Goal: Find specific page/section: Find specific page/section

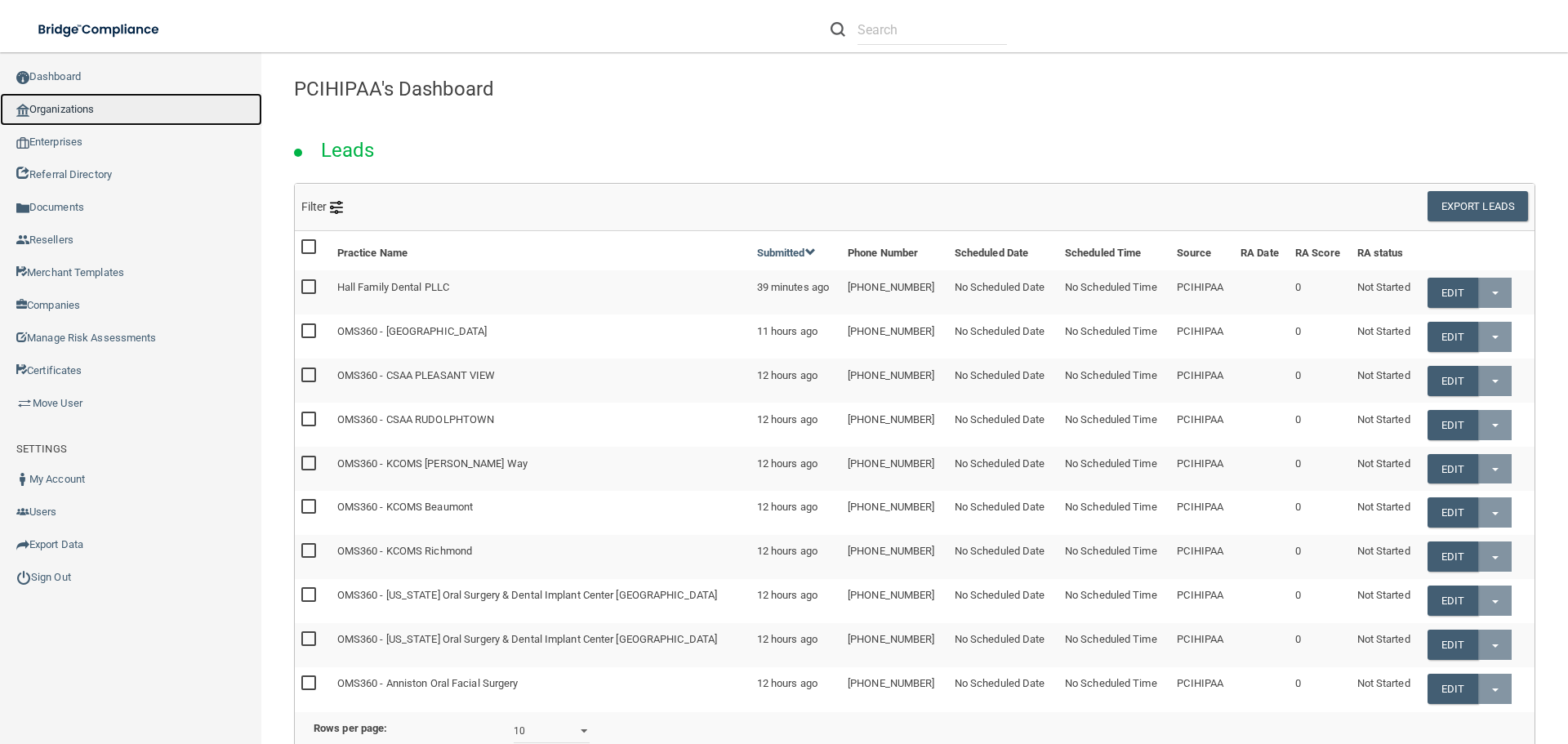
click at [91, 109] on link "Organizations" at bounding box center [131, 109] width 262 height 33
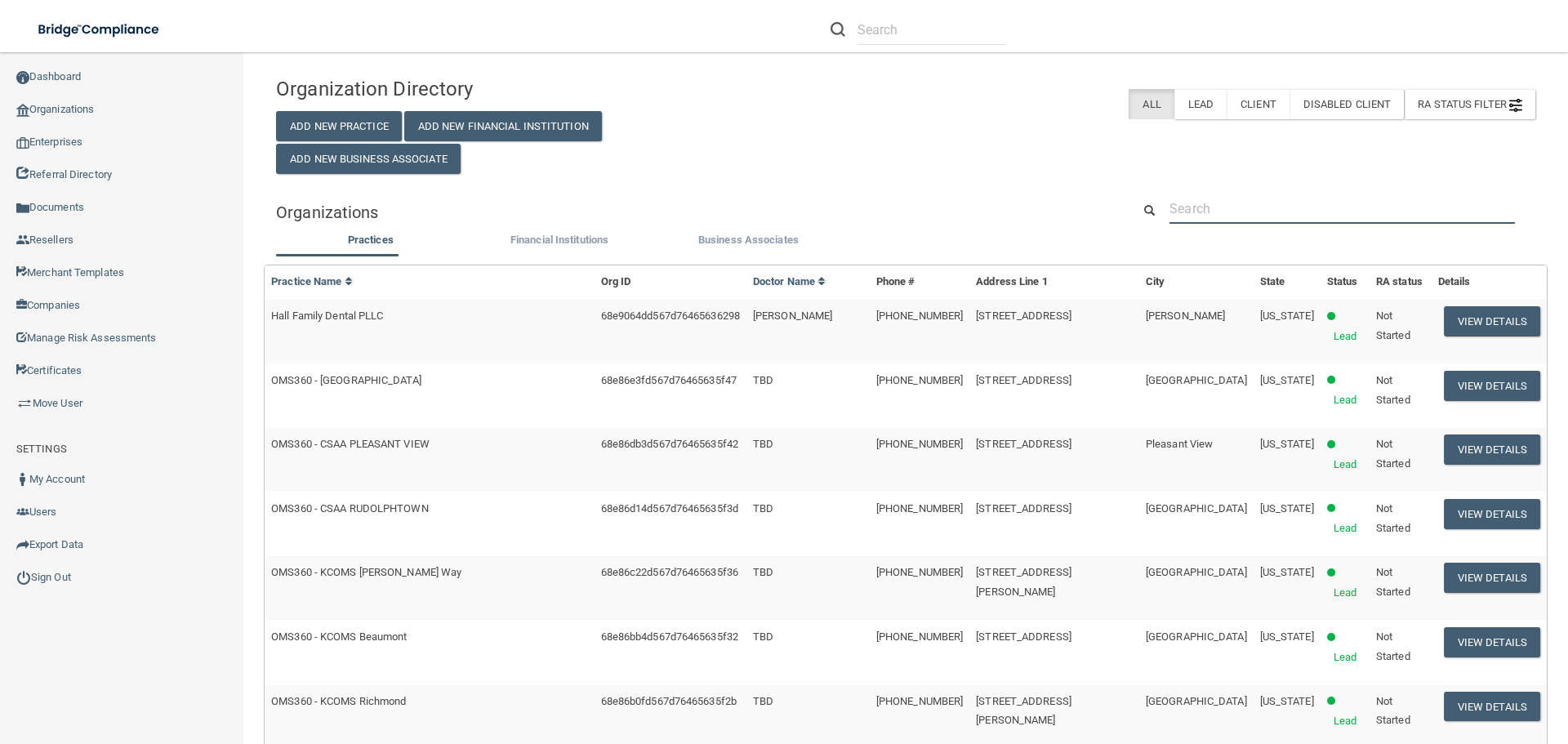
click at [1175, 219] on input "text" at bounding box center [1342, 208] width 346 height 30
drag, startPoint x: 1179, startPoint y: 212, endPoint x: 1172, endPoint y: 218, distance: 9.2
paste input "[PERSON_NAME] DDS"
type input "[PERSON_NAME] DDS"
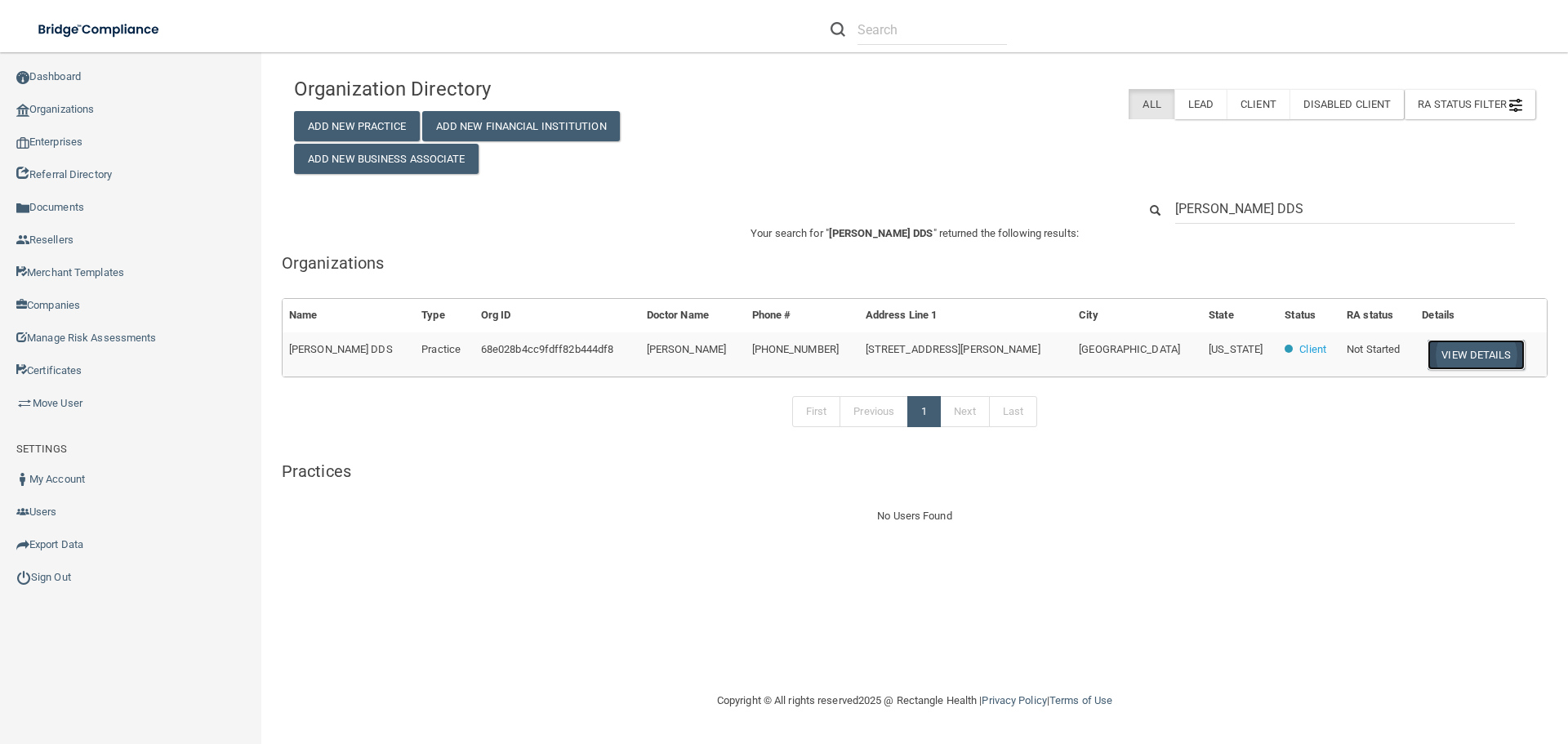
click at [1443, 355] on button "View Details" at bounding box center [1475, 355] width 96 height 30
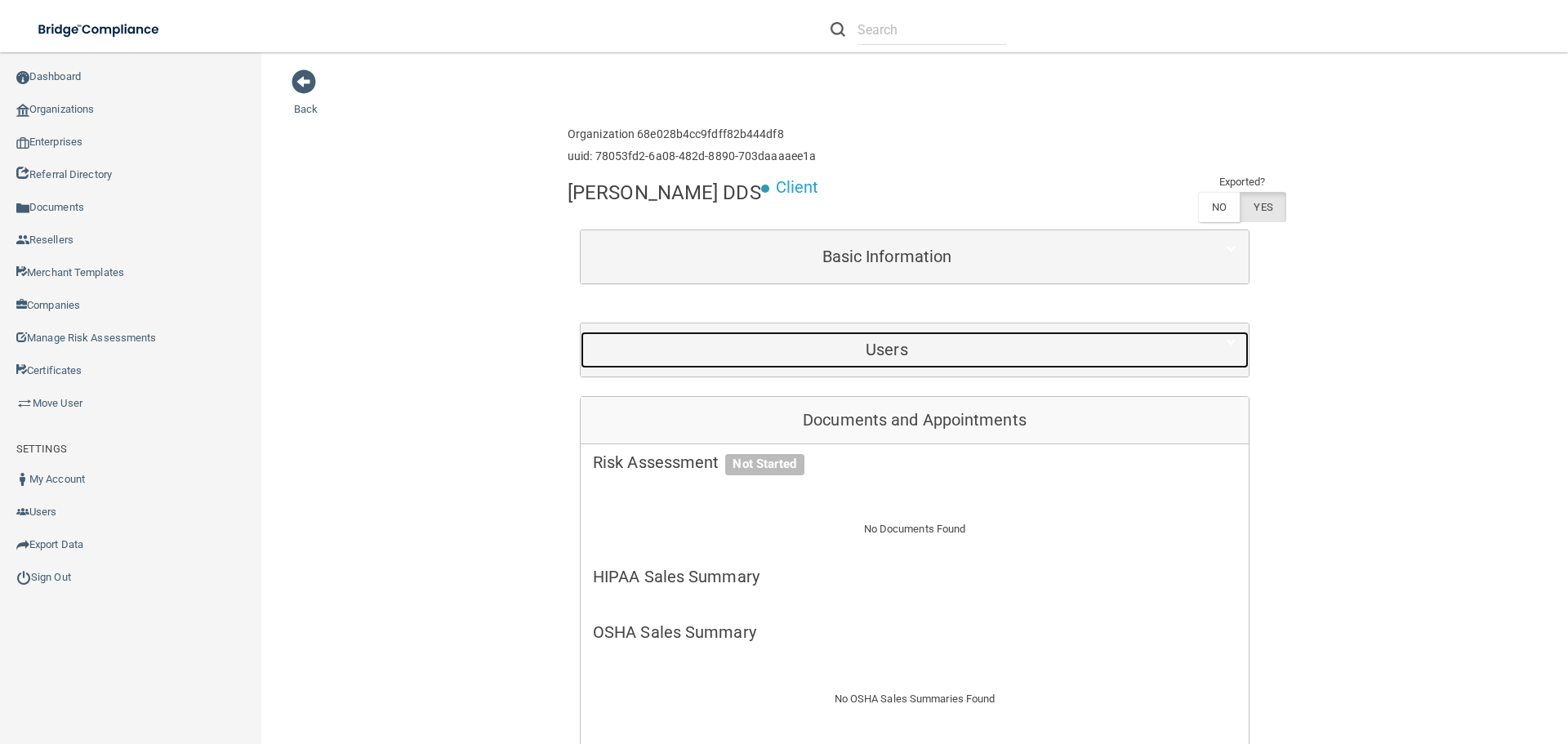
click at [795, 360] on div "Users" at bounding box center [886, 350] width 612 height 37
